Goal: Complete application form: Complete application form

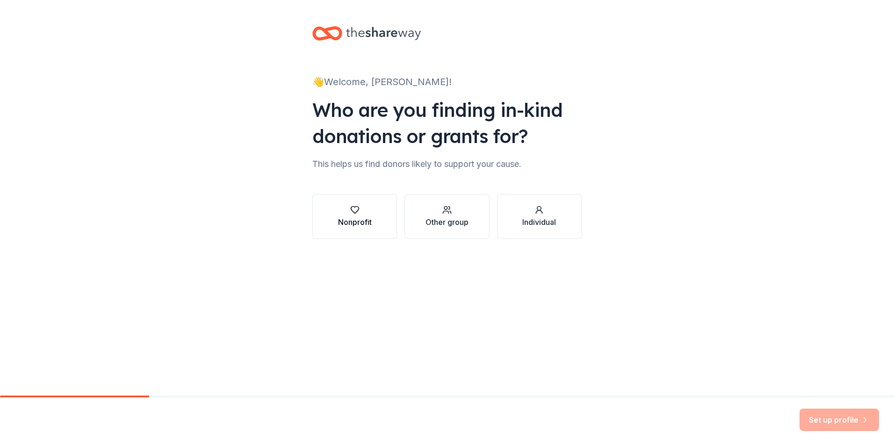
click at [367, 220] on div "Nonprofit" at bounding box center [355, 221] width 34 height 11
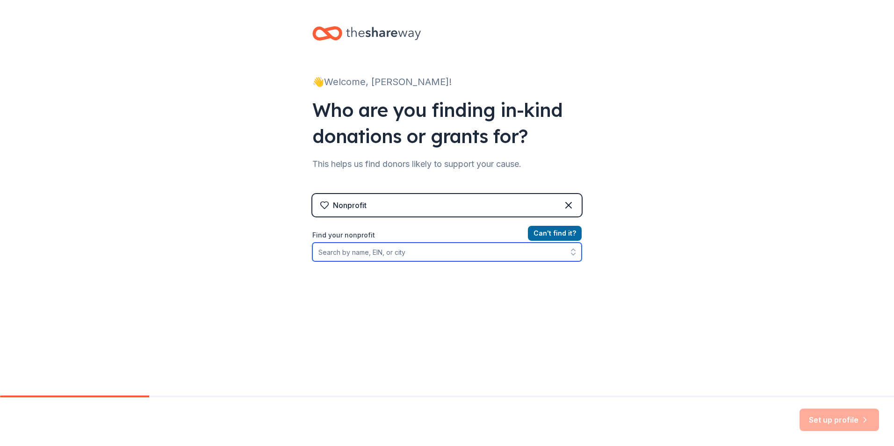
click at [470, 254] on input "Find your nonprofit" at bounding box center [446, 252] width 269 height 19
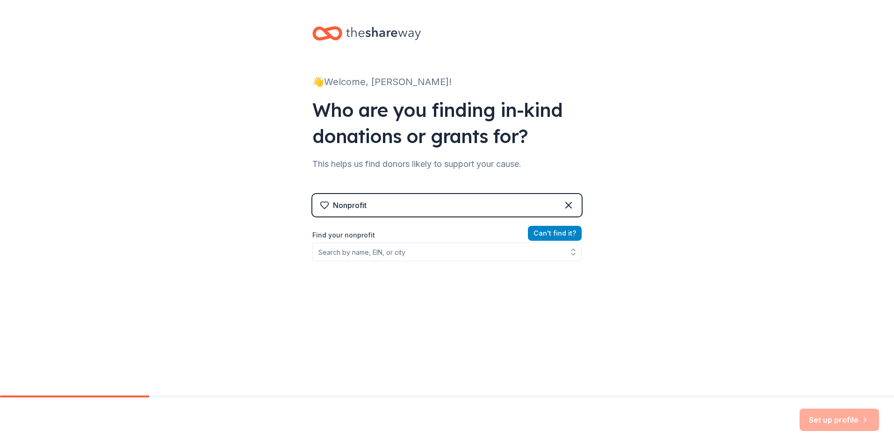
click at [542, 232] on button "Can ' t find it?" at bounding box center [555, 233] width 54 height 15
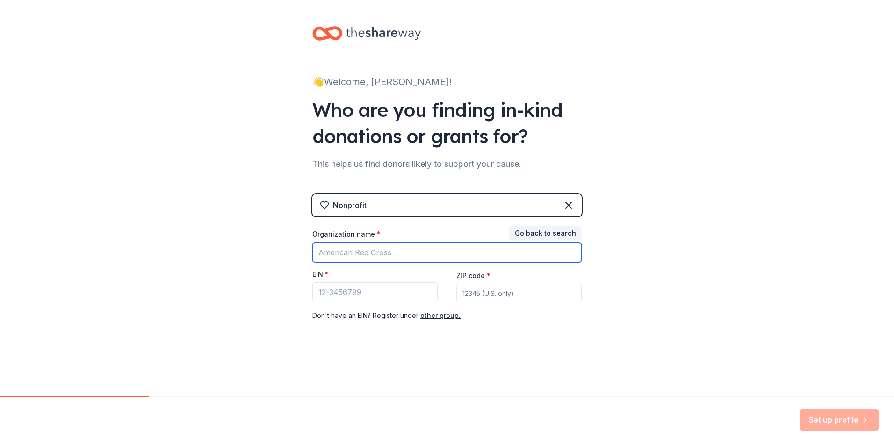
click at [398, 253] on input "Organization name *" at bounding box center [446, 253] width 269 height 20
type input "LovehasnoboundariesLHNB"
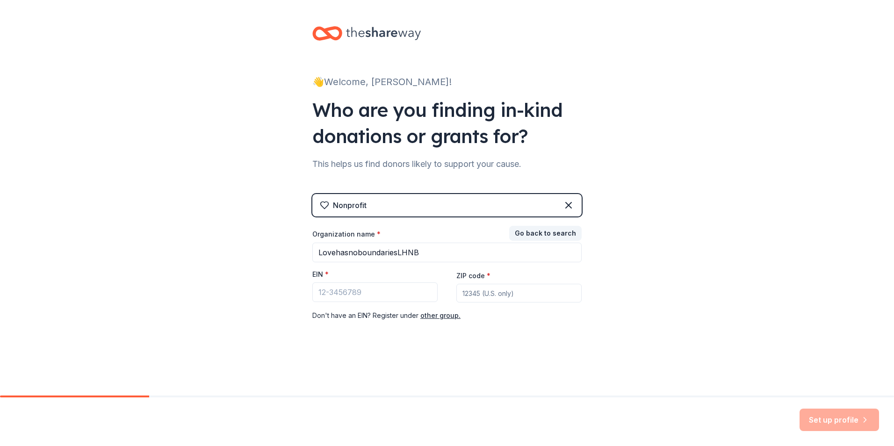
type input "32955"
click at [428, 297] on input "EIN *" at bounding box center [374, 292] width 125 height 20
click at [402, 296] on input "EIN *" at bounding box center [374, 292] width 125 height 20
paste input "[US_EMPLOYER_IDENTIFICATION_NUMBER]"
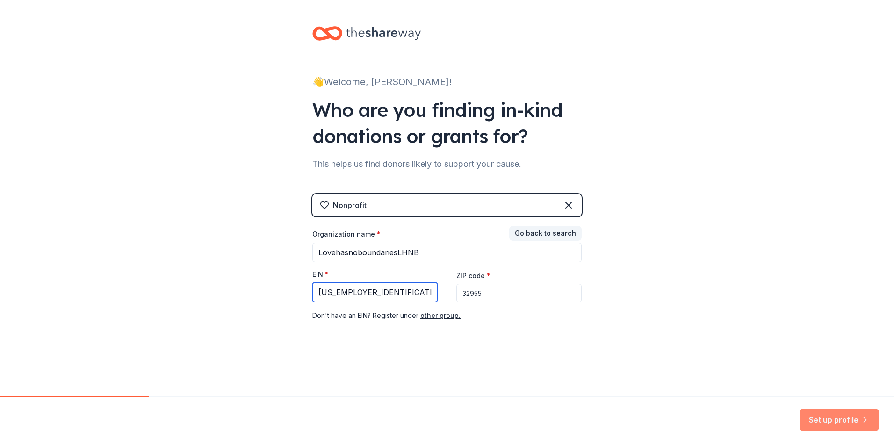
type input "[US_EMPLOYER_IDENTIFICATION_NUMBER]"
click at [816, 424] on button "Set up profile" at bounding box center [838, 420] width 79 height 22
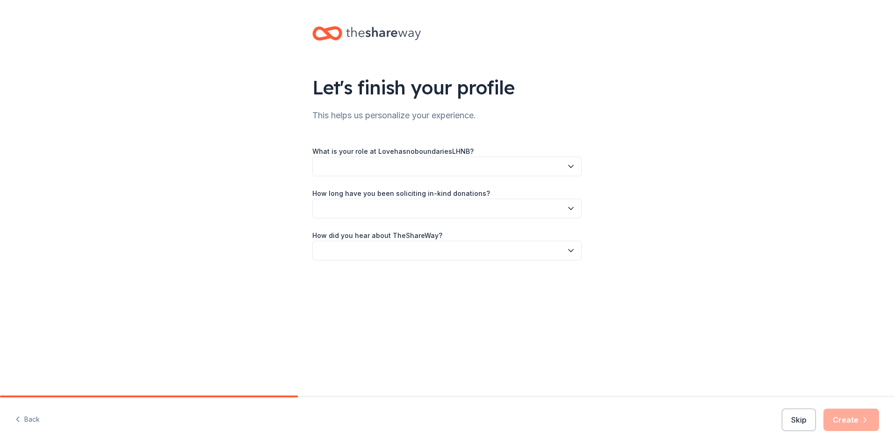
click at [529, 169] on button "button" at bounding box center [446, 167] width 269 height 20
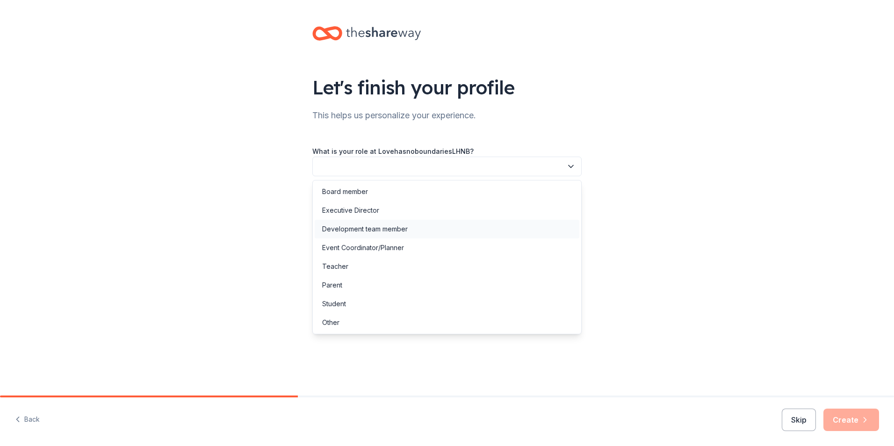
click at [448, 235] on div "Development team member" at bounding box center [447, 229] width 265 height 19
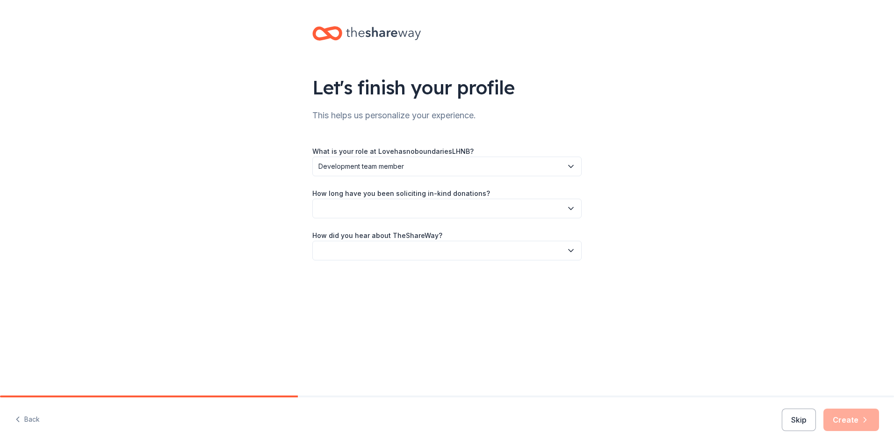
click at [447, 211] on button "button" at bounding box center [446, 209] width 269 height 20
click at [438, 229] on div "This is my first time!" at bounding box center [447, 233] width 265 height 19
click at [438, 248] on button "button" at bounding box center [446, 251] width 269 height 20
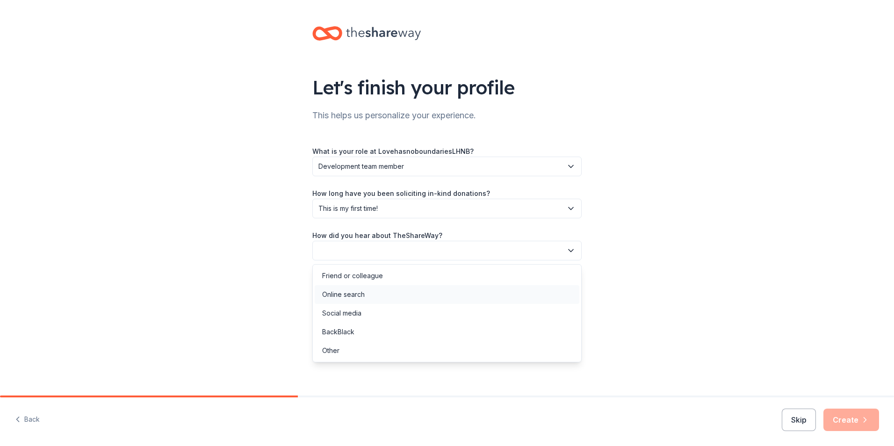
click at [397, 297] on div "Online search" at bounding box center [447, 294] width 265 height 19
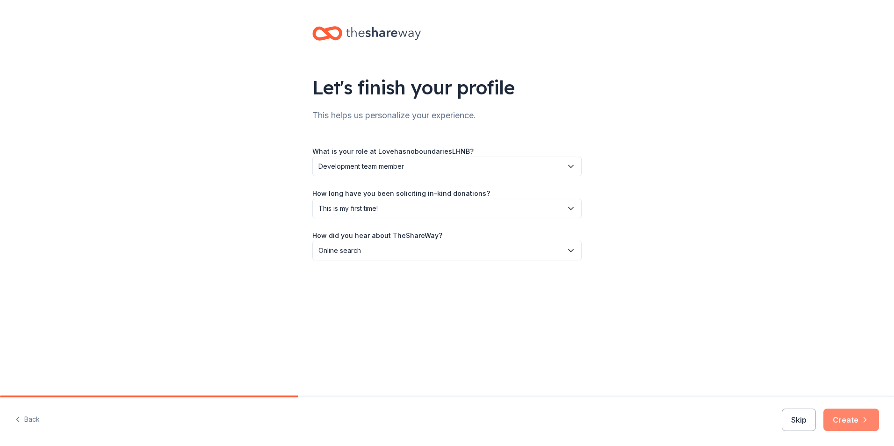
click at [860, 419] on button "Create" at bounding box center [851, 420] width 56 height 22
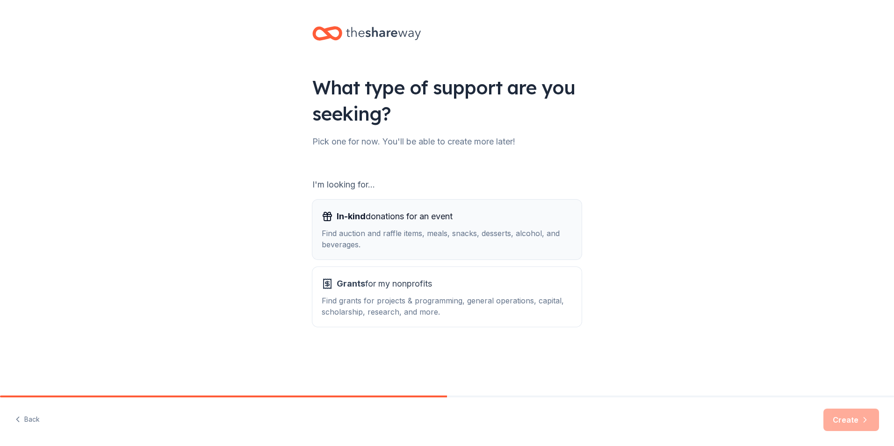
click at [424, 248] on div "Find auction and raffle items, meals, snacks, desserts, alcohol, and beverages." at bounding box center [447, 239] width 251 height 22
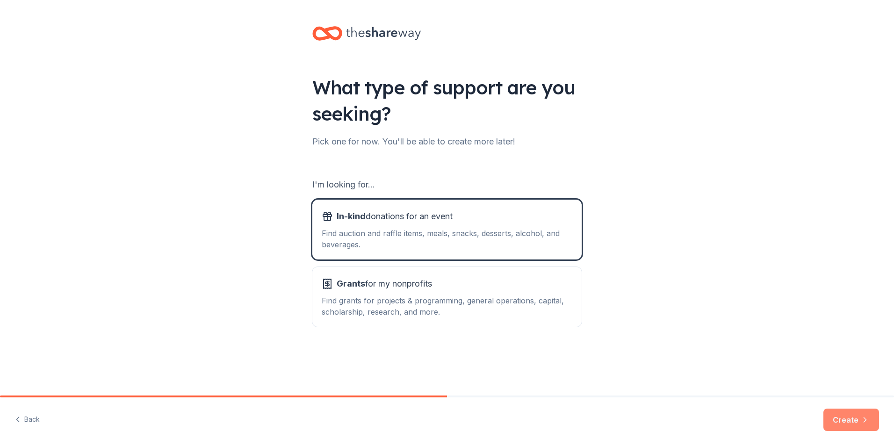
click at [845, 424] on button "Create" at bounding box center [851, 420] width 56 height 22
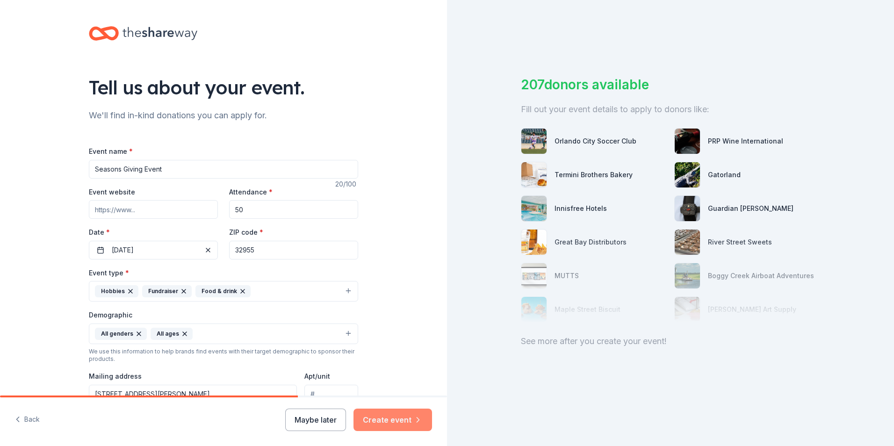
click at [386, 425] on button "Create event" at bounding box center [392, 420] width 79 height 22
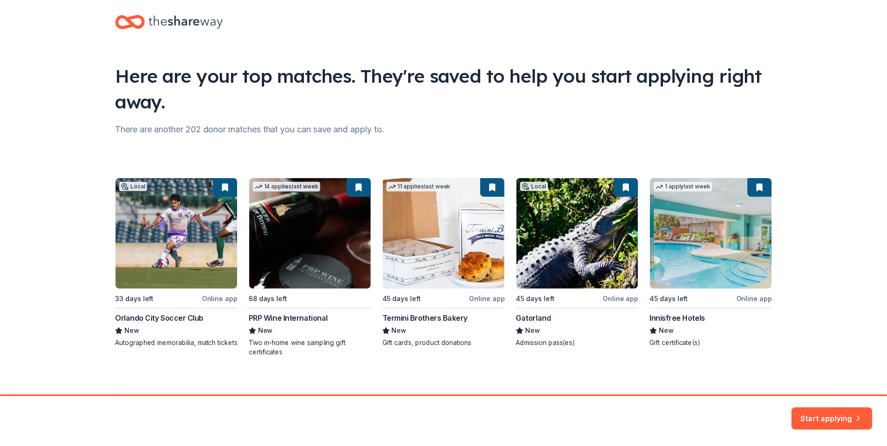
scroll to position [20, 0]
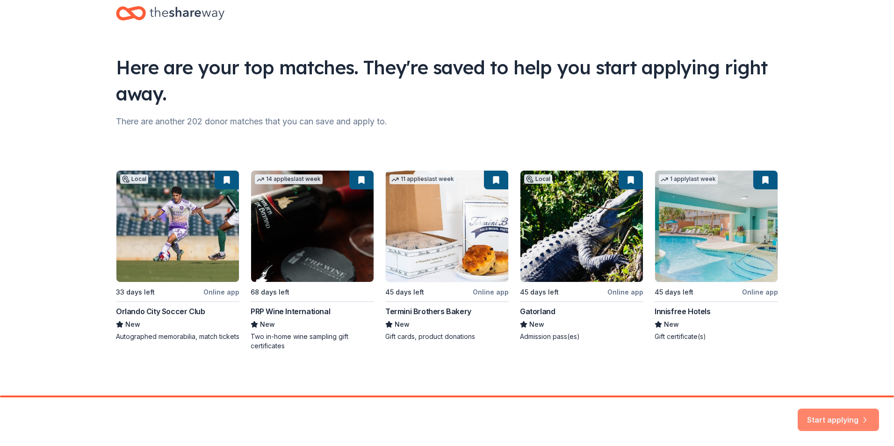
click at [816, 413] on button "Start applying" at bounding box center [838, 414] width 81 height 22
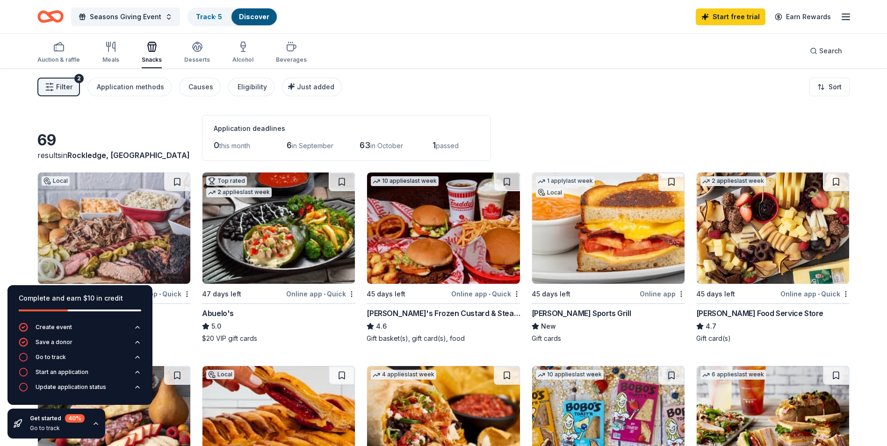
click at [552, 115] on div "69 results in Rockledge, FL Application deadlines 0 this month 6 in September 6…" at bounding box center [443, 138] width 812 height 46
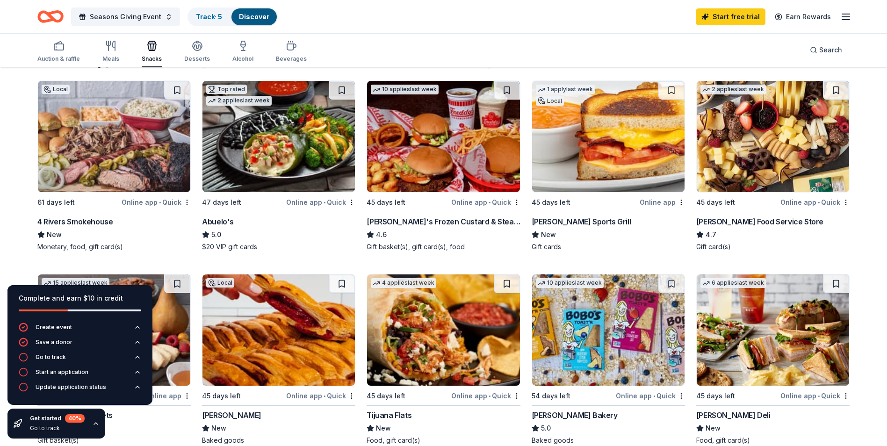
scroll to position [94, 0]
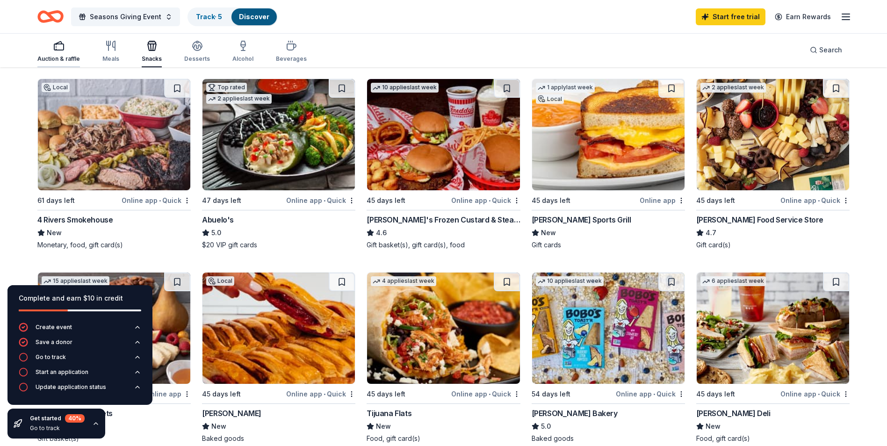
click at [45, 52] on div "Auction & raffle" at bounding box center [58, 51] width 43 height 22
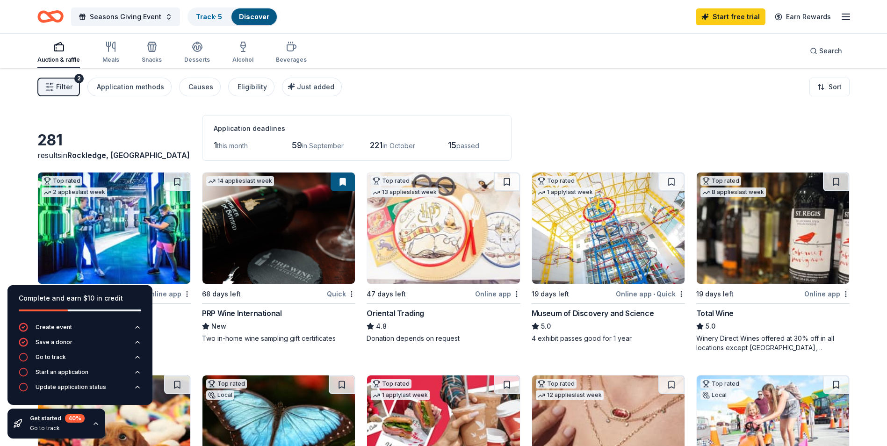
click at [410, 268] on img at bounding box center [443, 228] width 152 height 111
click at [167, 333] on div "WonderWorks Orlando 5.0 Tickets" at bounding box center [113, 326] width 153 height 36
click at [97, 426] on icon "button" at bounding box center [95, 423] width 7 height 7
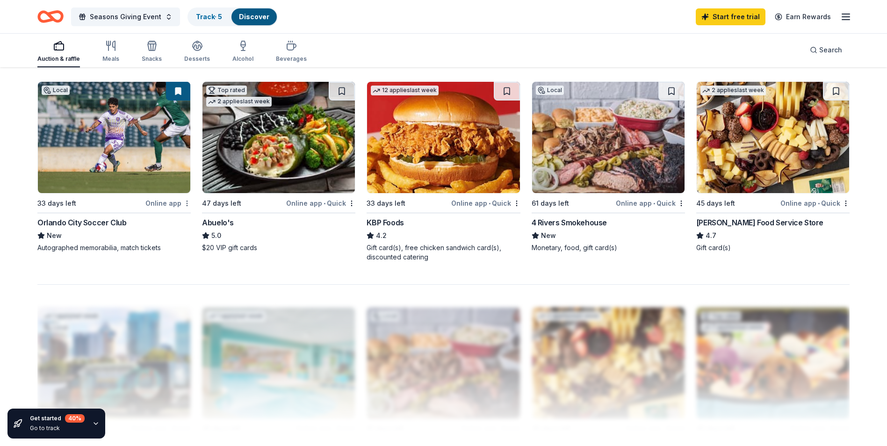
scroll to position [701, 0]
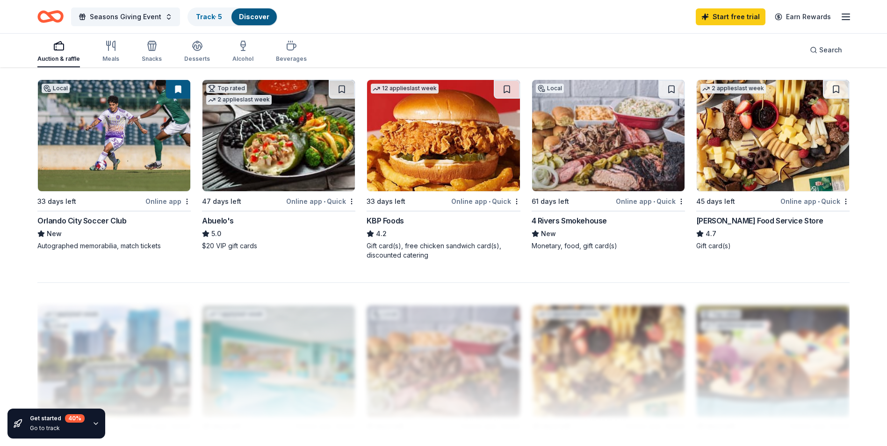
click at [124, 139] on img at bounding box center [114, 135] width 152 height 111
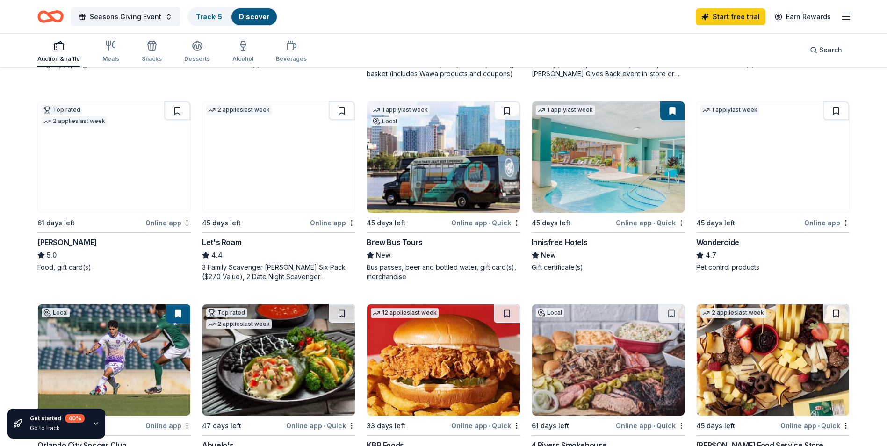
scroll to position [421, 0]
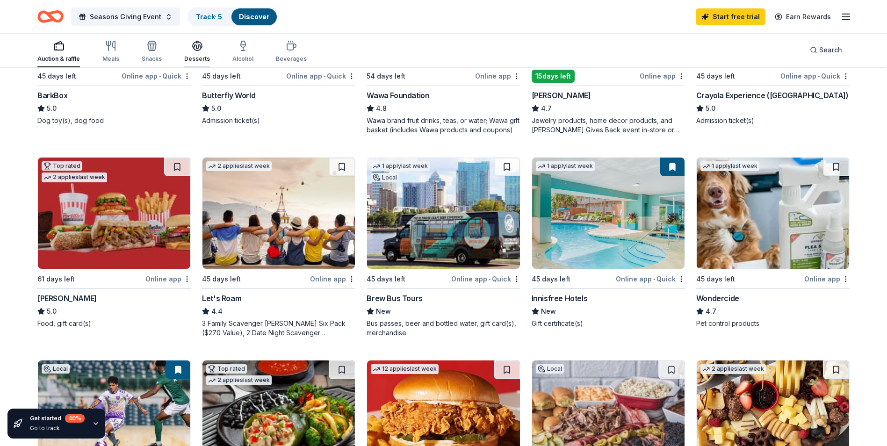
click at [205, 57] on div "Desserts" at bounding box center [197, 58] width 26 height 7
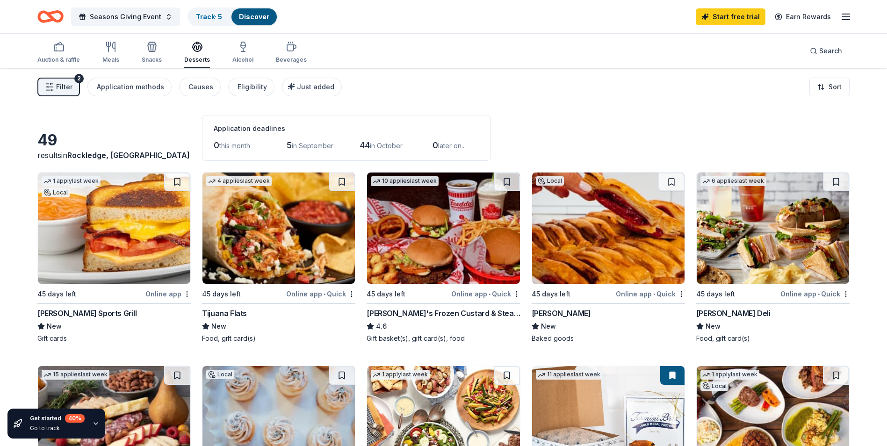
click at [282, 259] on img at bounding box center [278, 228] width 152 height 111
drag, startPoint x: 199, startPoint y: 314, endPoint x: 237, endPoint y: 315, distance: 37.9
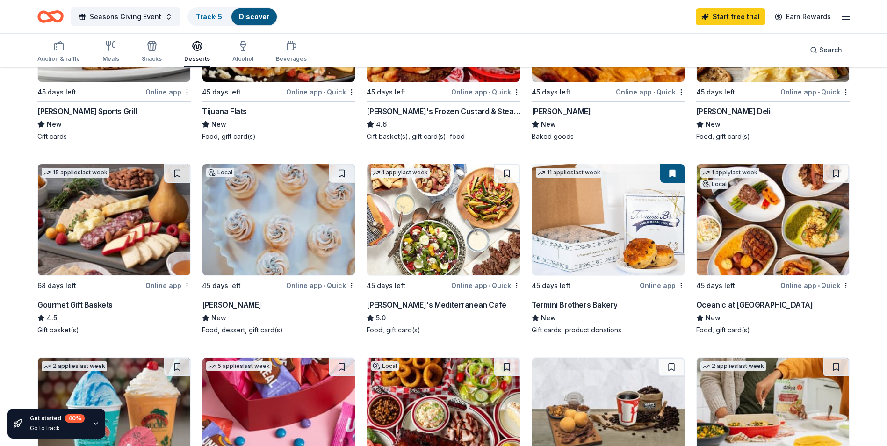
scroll to position [234, 0]
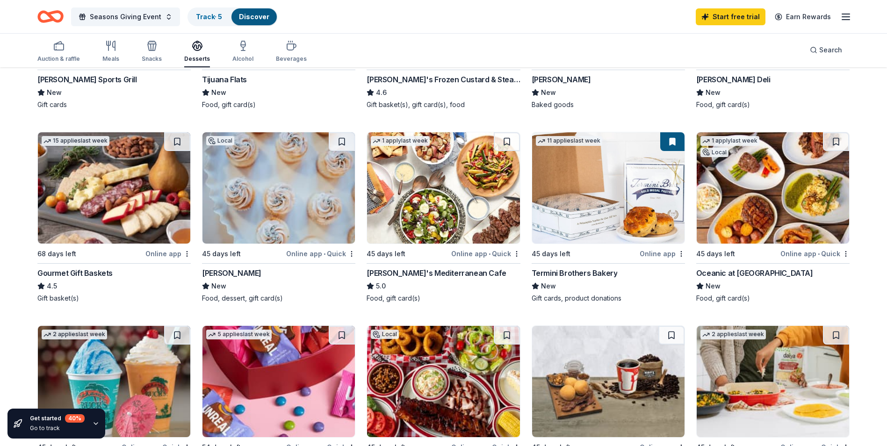
click at [136, 234] on img at bounding box center [114, 187] width 152 height 111
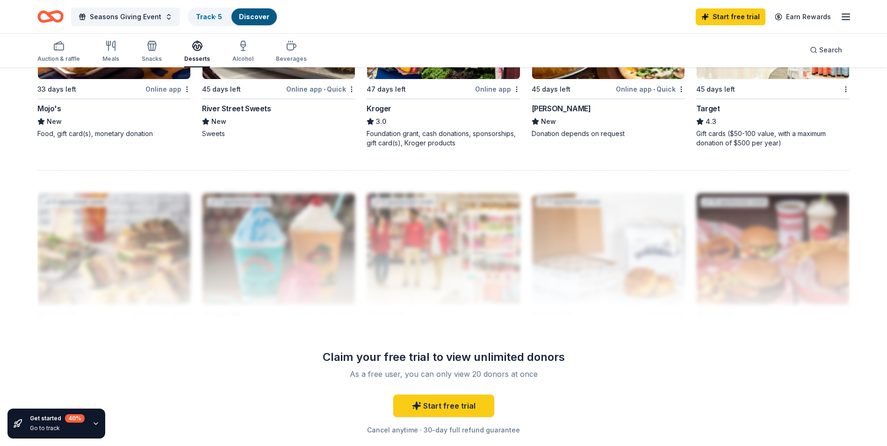
scroll to position [842, 0]
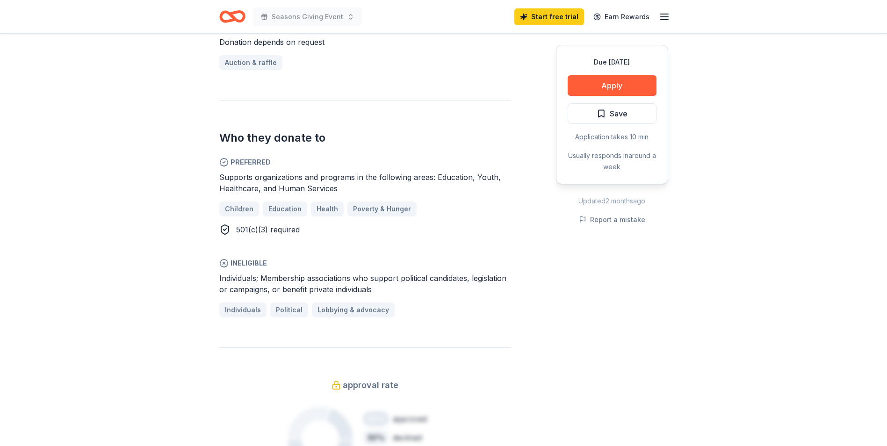
scroll to position [421, 0]
click at [601, 90] on button "Apply" at bounding box center [612, 85] width 89 height 21
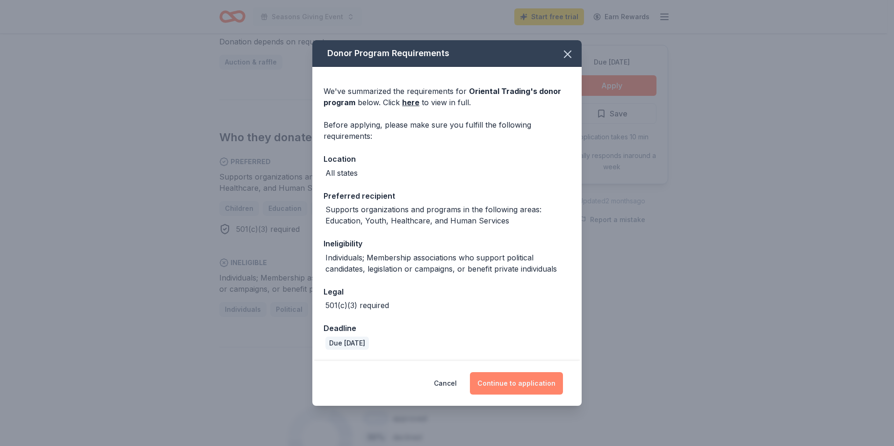
click at [522, 390] on button "Continue to application" at bounding box center [516, 383] width 93 height 22
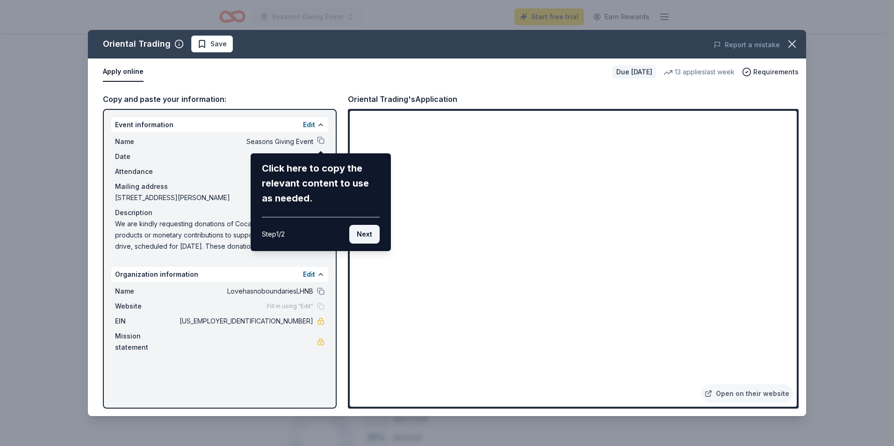
click at [359, 232] on button "Next" at bounding box center [364, 234] width 30 height 19
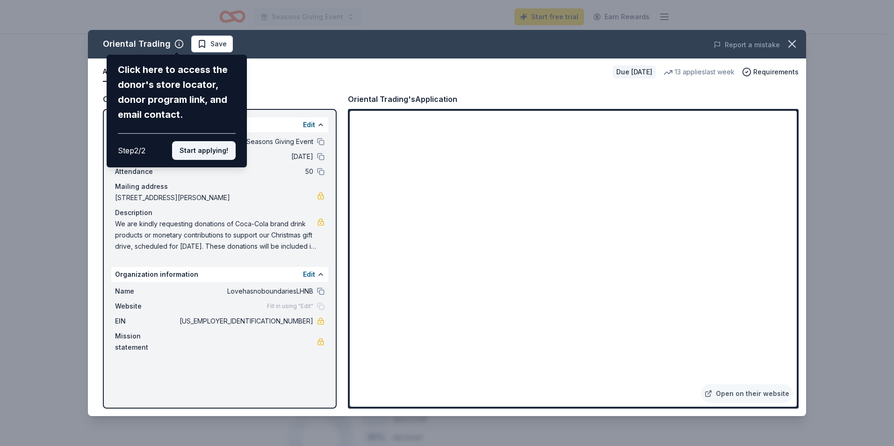
click at [198, 151] on button "Start applying!" at bounding box center [204, 150] width 64 height 19
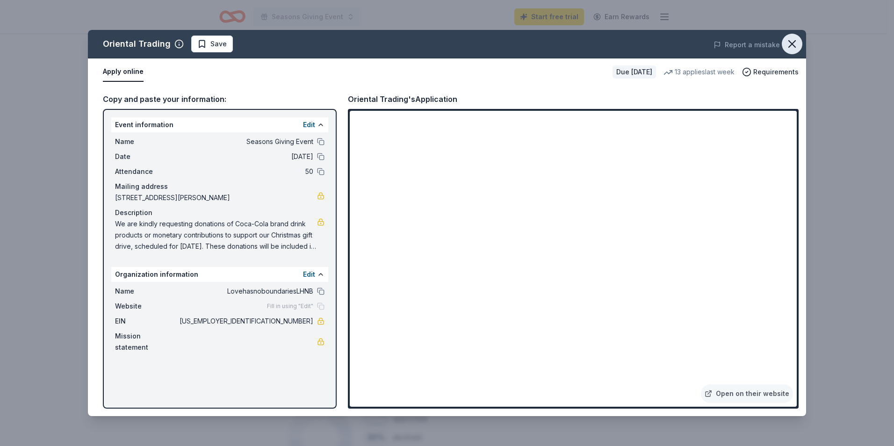
click at [790, 48] on icon "button" at bounding box center [791, 43] width 13 height 13
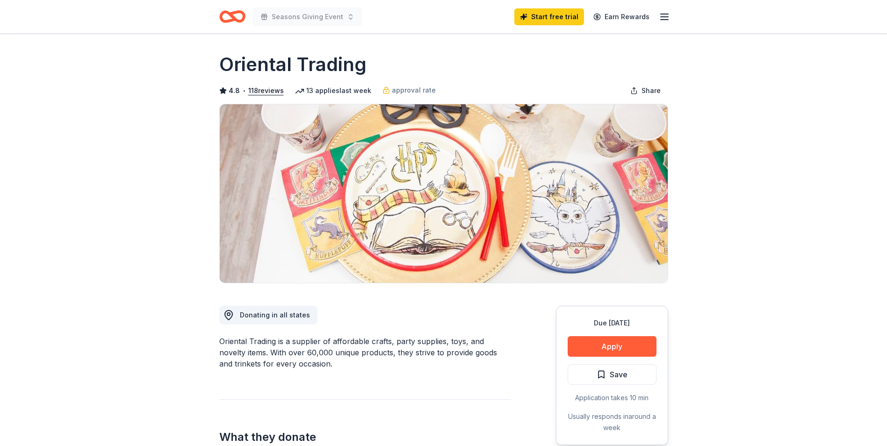
scroll to position [0, 0]
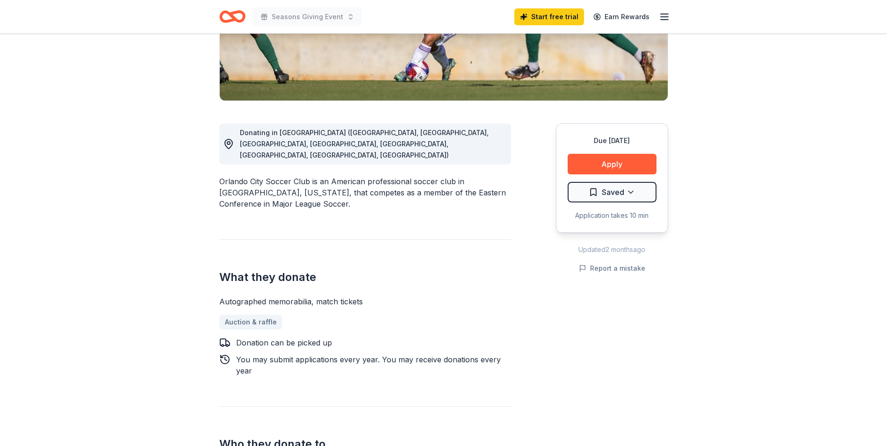
scroll to position [187, 0]
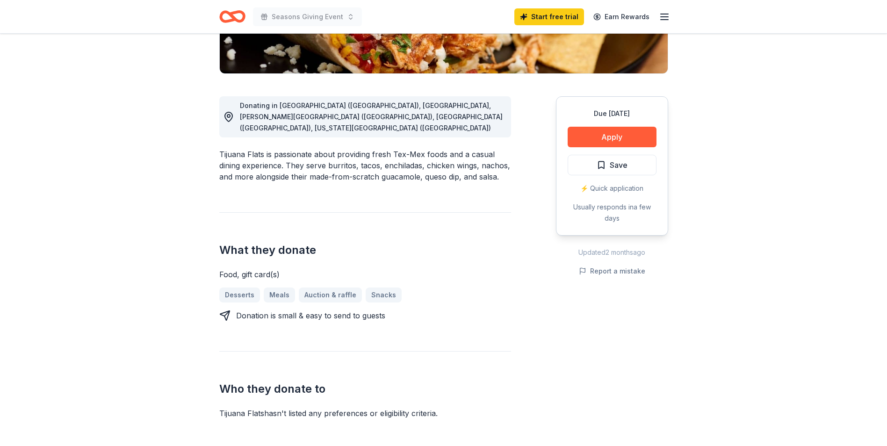
scroll to position [187, 0]
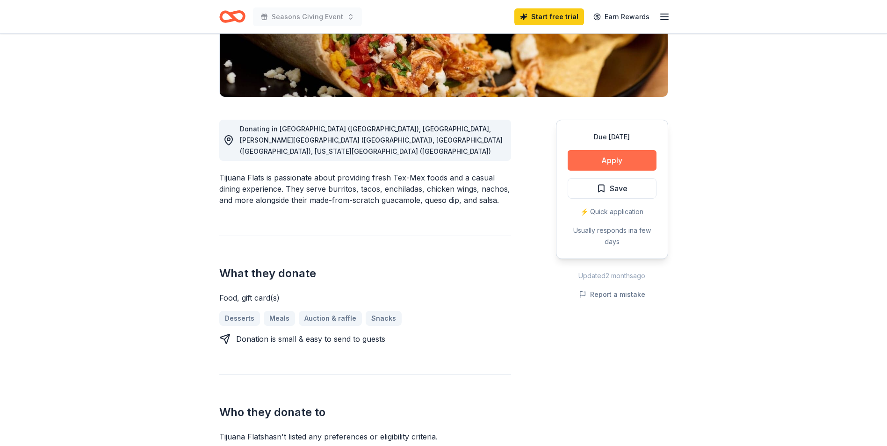
click at [602, 164] on button "Apply" at bounding box center [612, 160] width 89 height 21
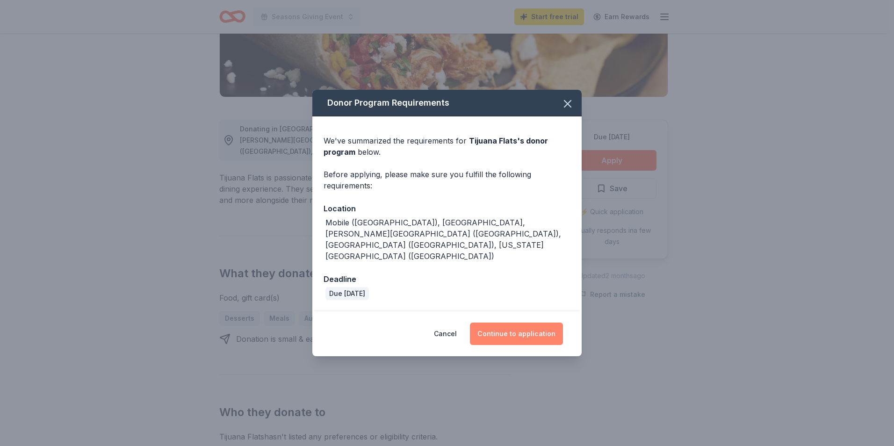
click at [495, 329] on button "Continue to application" at bounding box center [516, 334] width 93 height 22
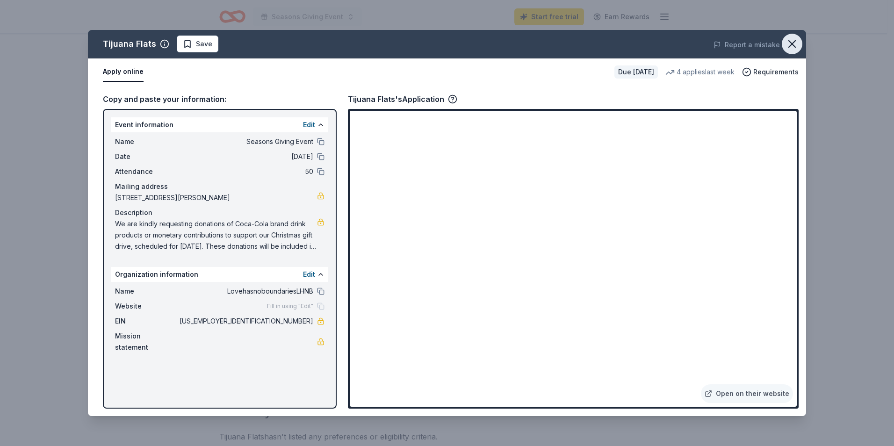
click at [792, 45] on icon "button" at bounding box center [791, 43] width 13 height 13
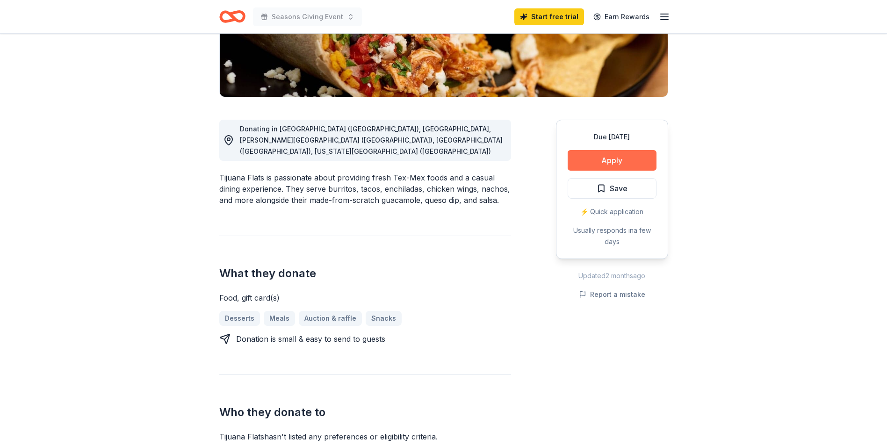
click at [635, 166] on button "Apply" at bounding box center [612, 160] width 89 height 21
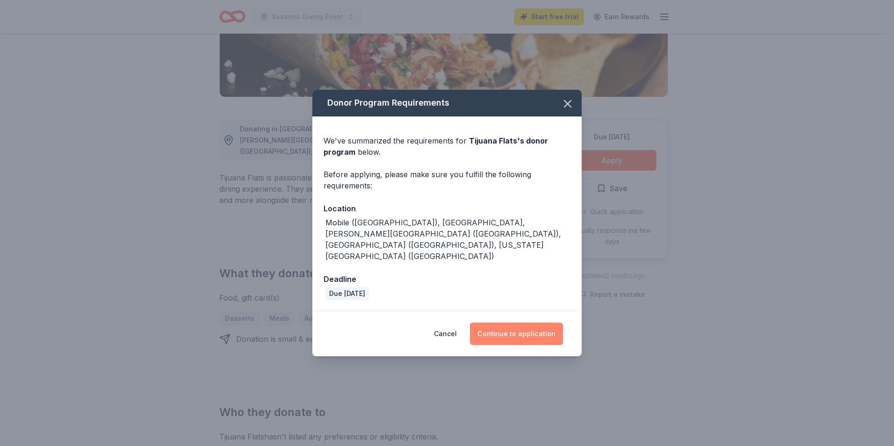
click at [512, 323] on button "Continue to application" at bounding box center [516, 334] width 93 height 22
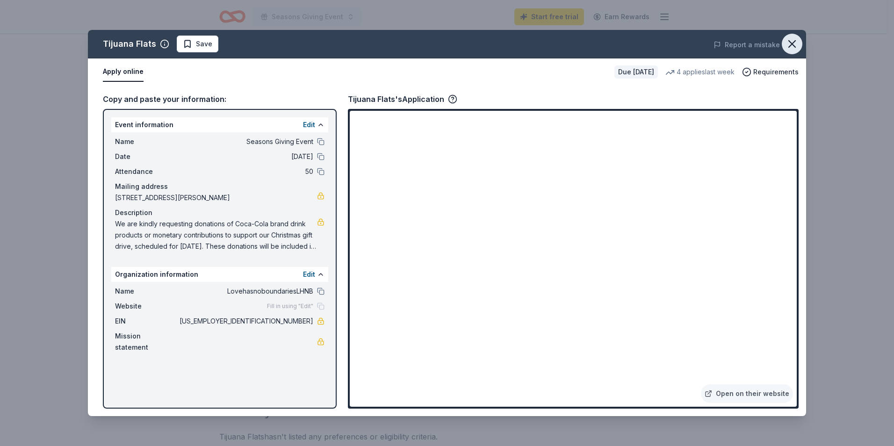
click at [790, 48] on icon "button" at bounding box center [791, 43] width 13 height 13
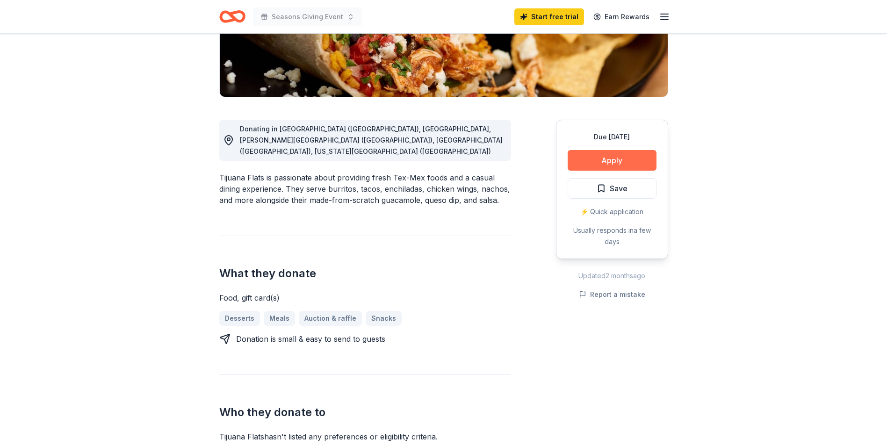
click at [640, 169] on button "Apply" at bounding box center [612, 160] width 89 height 21
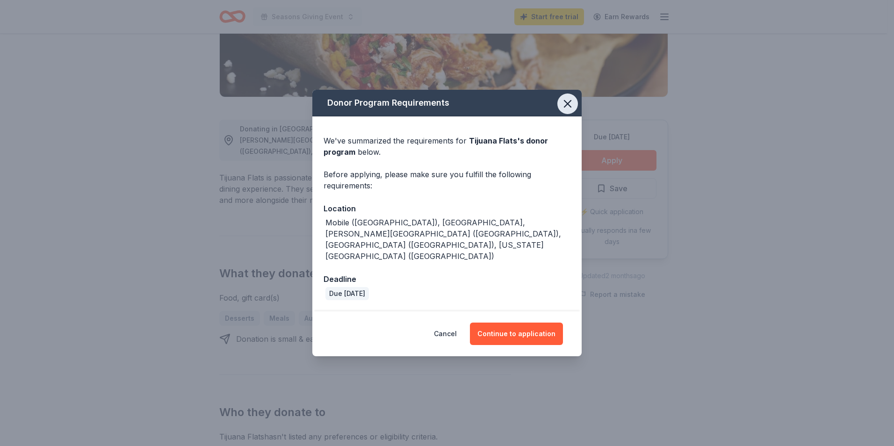
click at [569, 110] on icon "button" at bounding box center [567, 103] width 13 height 13
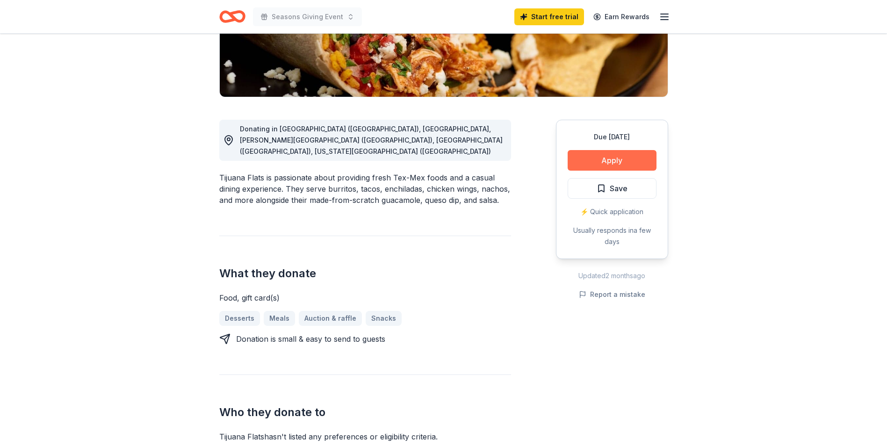
click at [628, 170] on button "Apply" at bounding box center [612, 160] width 89 height 21
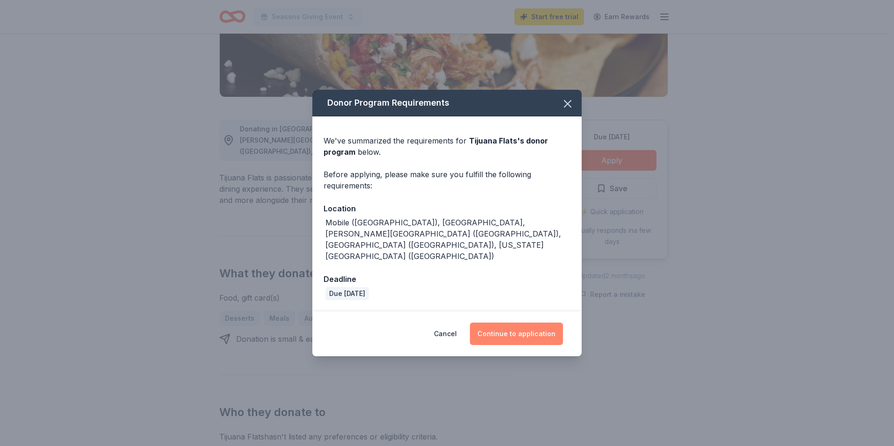
click at [507, 330] on button "Continue to application" at bounding box center [516, 334] width 93 height 22
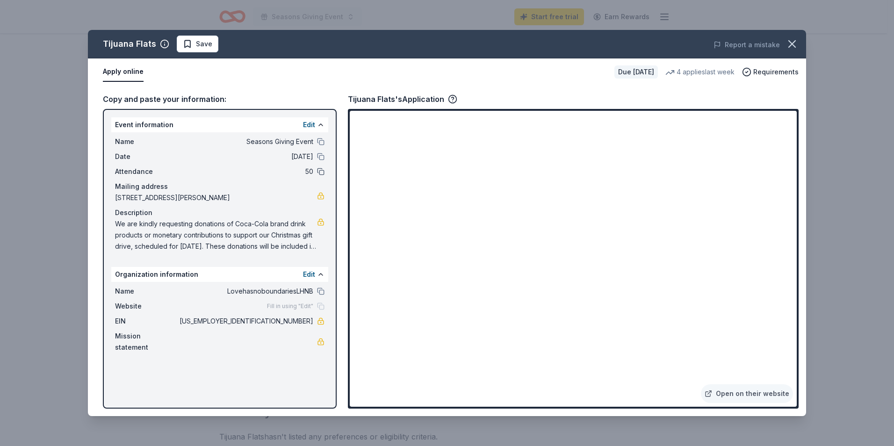
click at [323, 174] on button at bounding box center [320, 171] width 7 height 7
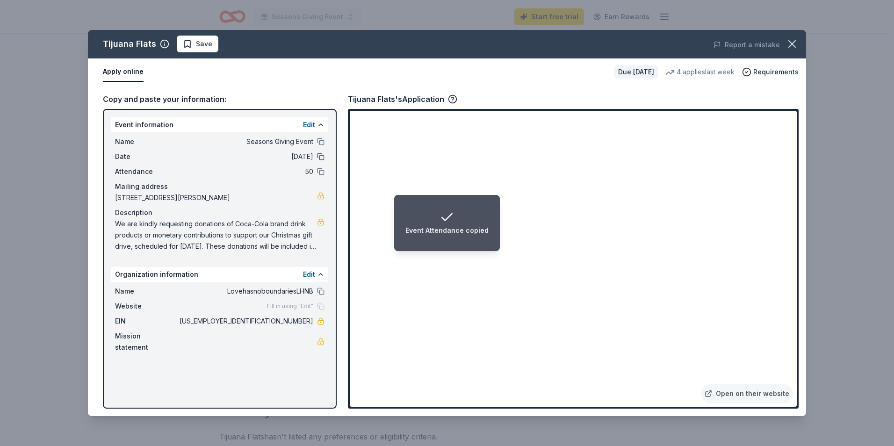
click at [320, 158] on button at bounding box center [320, 156] width 7 height 7
click at [320, 140] on button at bounding box center [320, 141] width 7 height 7
click at [319, 170] on button at bounding box center [320, 171] width 7 height 7
click at [322, 158] on button at bounding box center [320, 156] width 7 height 7
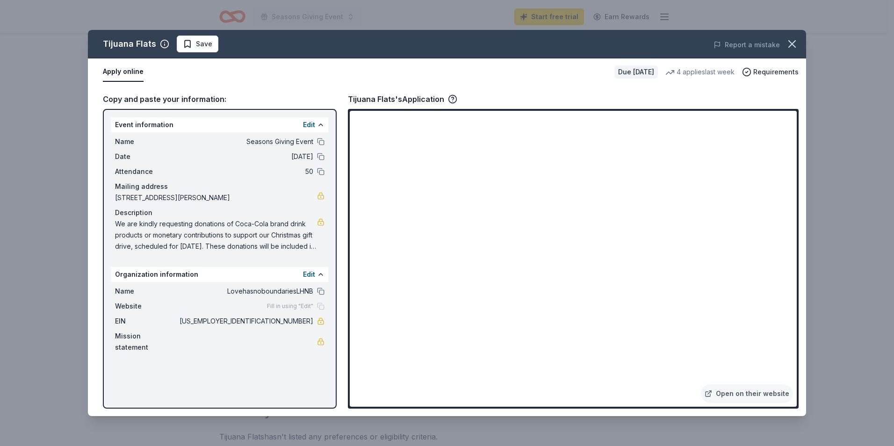
drag, startPoint x: 347, startPoint y: 99, endPoint x: 366, endPoint y: 98, distance: 18.7
click at [366, 98] on div "Copy and paste your information: Event information Edit Name Seasons Giving Eve…" at bounding box center [447, 251] width 718 height 331
click at [366, 97] on div "Tijuana Flats's Application" at bounding box center [402, 99] width 109 height 12
click at [788, 43] on icon "button" at bounding box center [791, 43] width 13 height 13
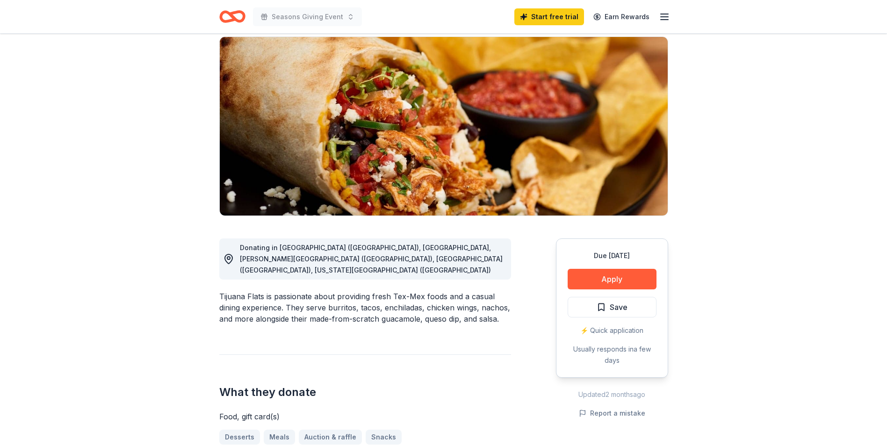
scroll to position [47, 0]
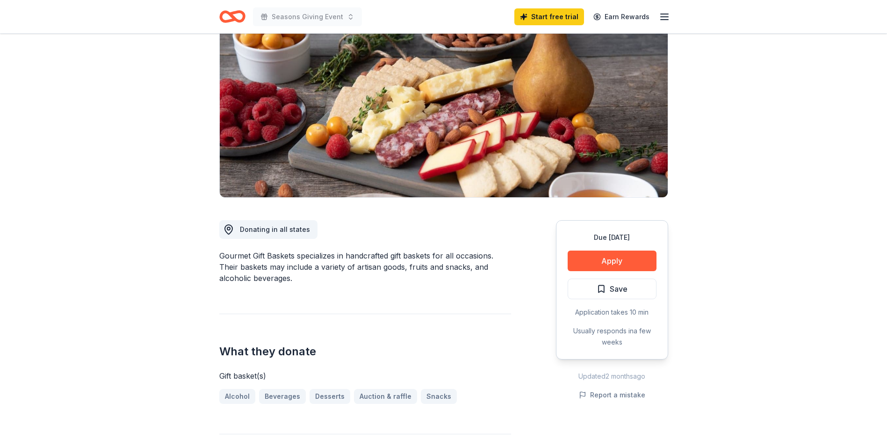
scroll to position [94, 0]
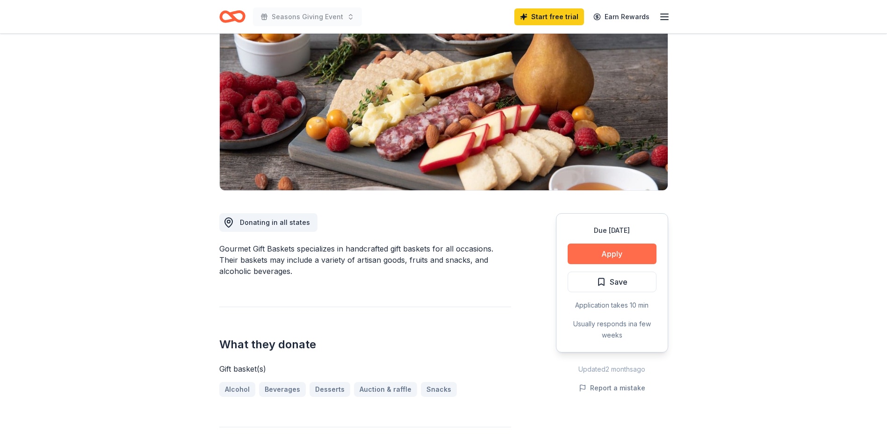
click at [573, 253] on button "Apply" at bounding box center [612, 254] width 89 height 21
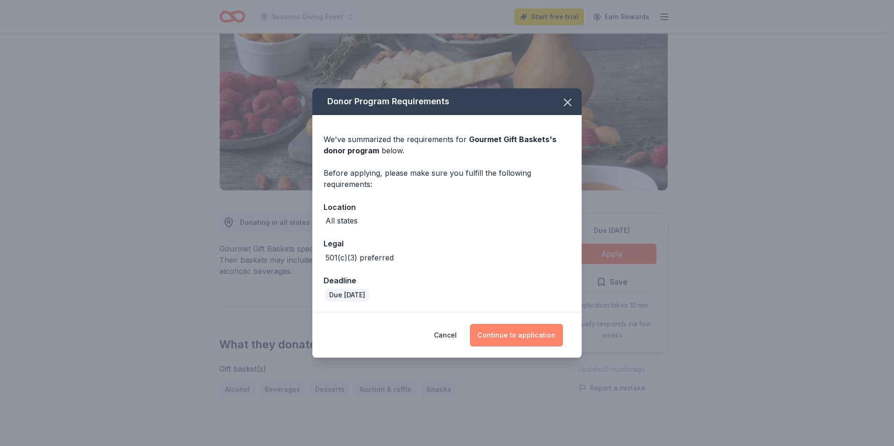
click at [509, 334] on button "Continue to application" at bounding box center [516, 335] width 93 height 22
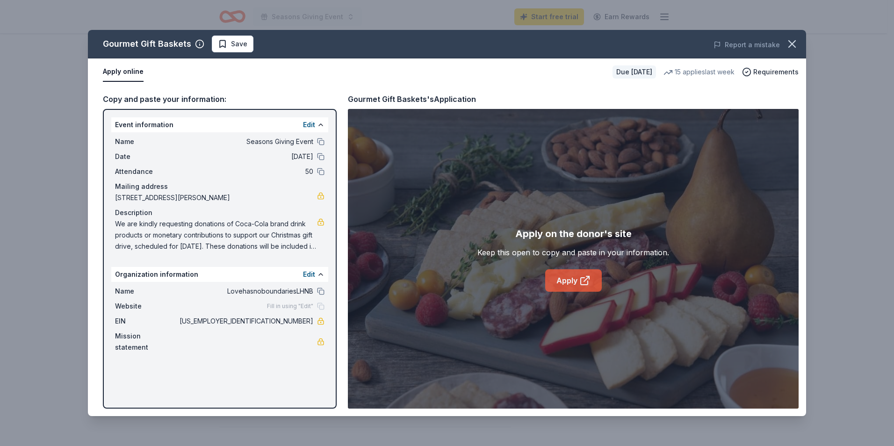
click at [558, 284] on link "Apply" at bounding box center [573, 280] width 57 height 22
click at [792, 41] on icon "button" at bounding box center [791, 43] width 13 height 13
